Goal: Obtain resource: Obtain resource

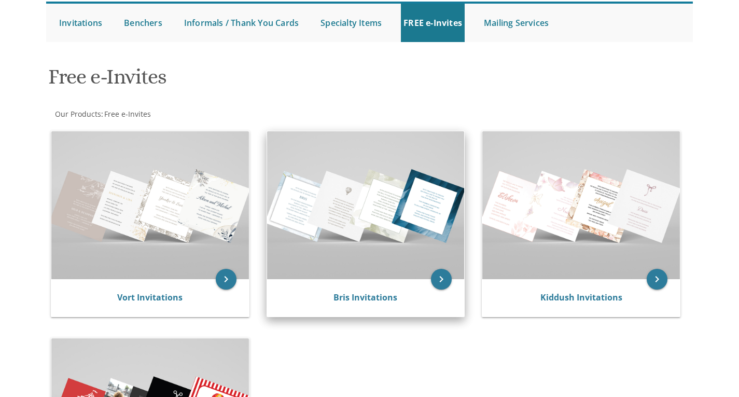
click at [425, 281] on div "keyboard_arrow_right Bris Invitations" at bounding box center [366, 224] width 199 height 186
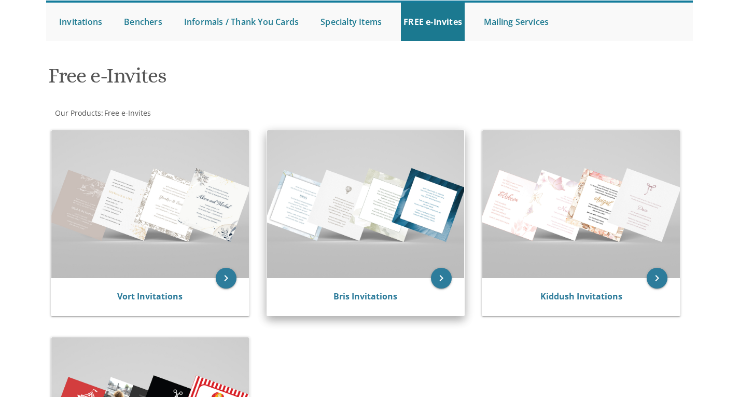
scroll to position [103, 0]
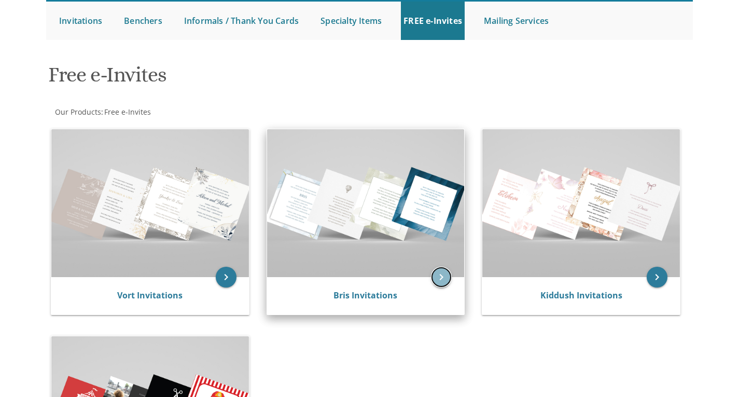
click at [445, 278] on icon "keyboard_arrow_right" at bounding box center [441, 277] width 21 height 21
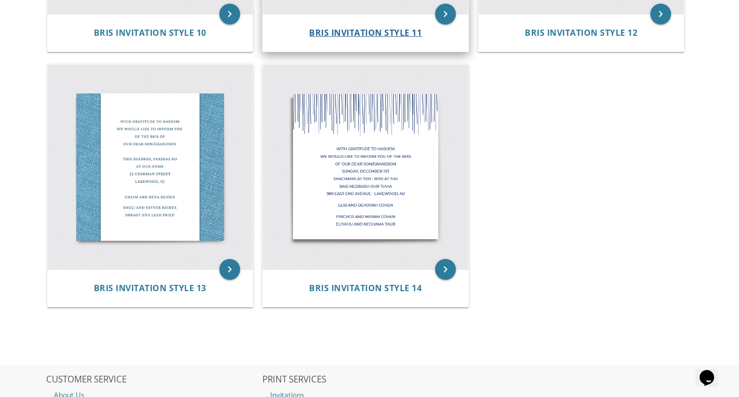
scroll to position [1185, 0]
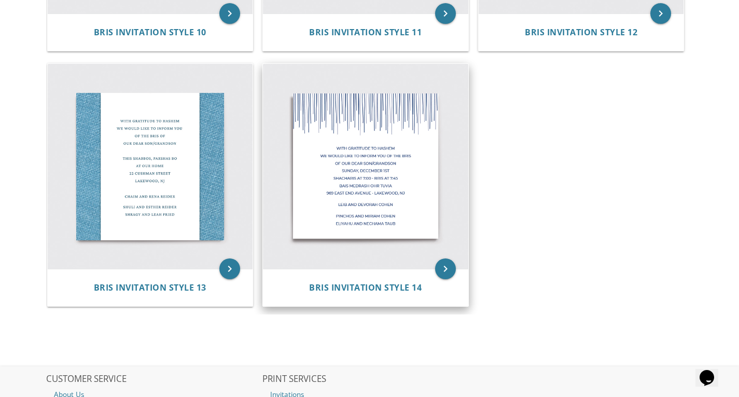
click at [423, 243] on img at bounding box center [365, 166] width 205 height 205
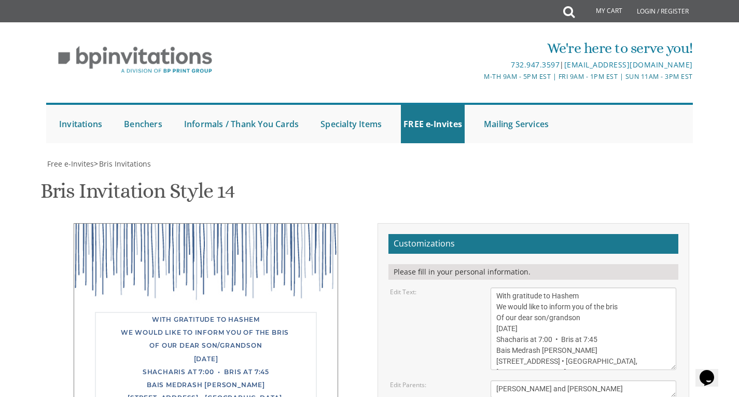
click at [523, 287] on textarea "With gratitude to Hashem We would like to inform you of the bris Of our dear so…" at bounding box center [584, 328] width 186 height 82
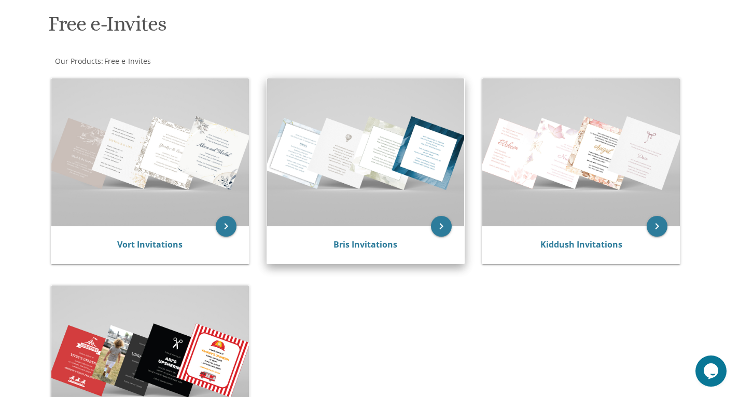
scroll to position [154, 0]
click at [402, 181] on img at bounding box center [366, 153] width 198 height 148
